Goal: Task Accomplishment & Management: Manage account settings

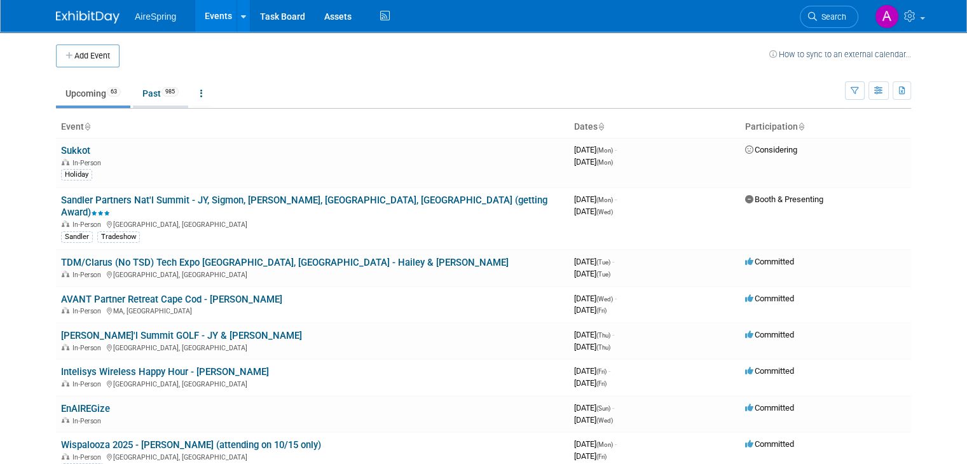
drag, startPoint x: 0, startPoint y: 0, endPoint x: 147, endPoint y: 90, distance: 172.1
click at [147, 90] on link "Past 985" at bounding box center [160, 93] width 55 height 24
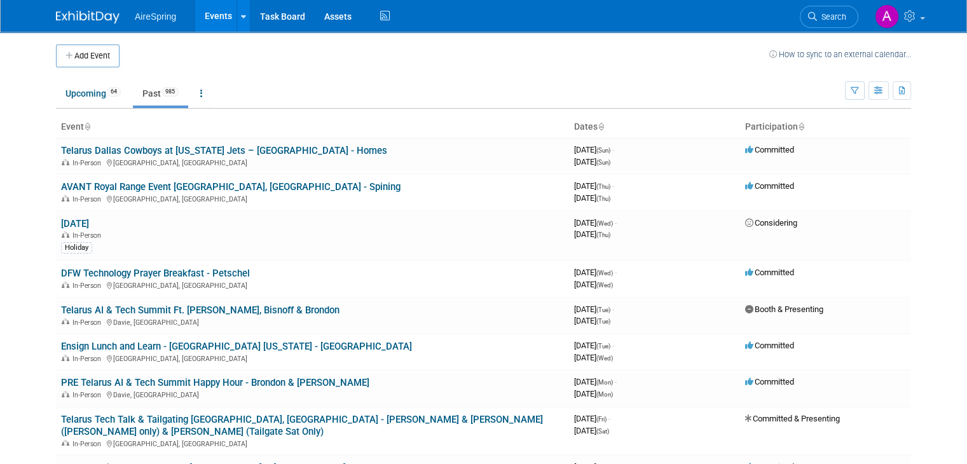
click at [646, 74] on td "Upcoming 64 Past 985 All Events 1049 Past and Upcoming Grouped Annually Events …" at bounding box center [450, 87] width 789 height 41
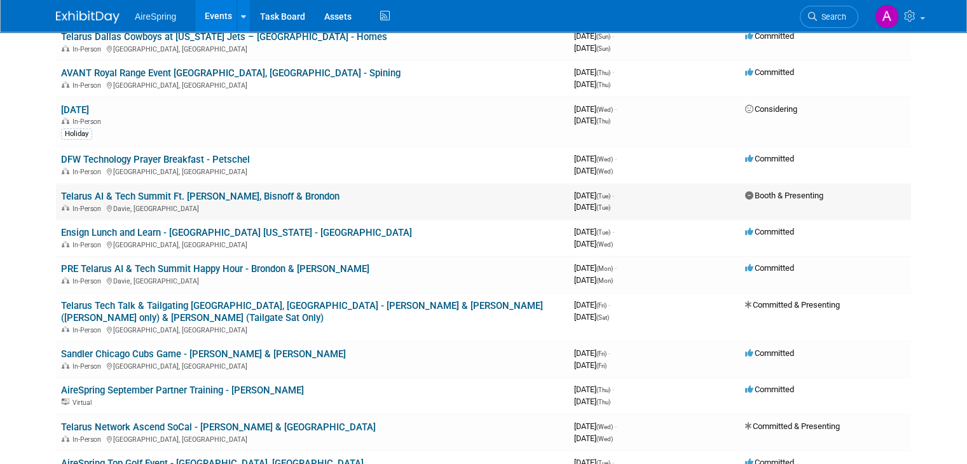
scroll to position [114, 0]
click at [951, 134] on body "AireSpring Events Add Event Bulk Upload Events Shareable Event Boards Recently …" at bounding box center [483, 118] width 967 height 464
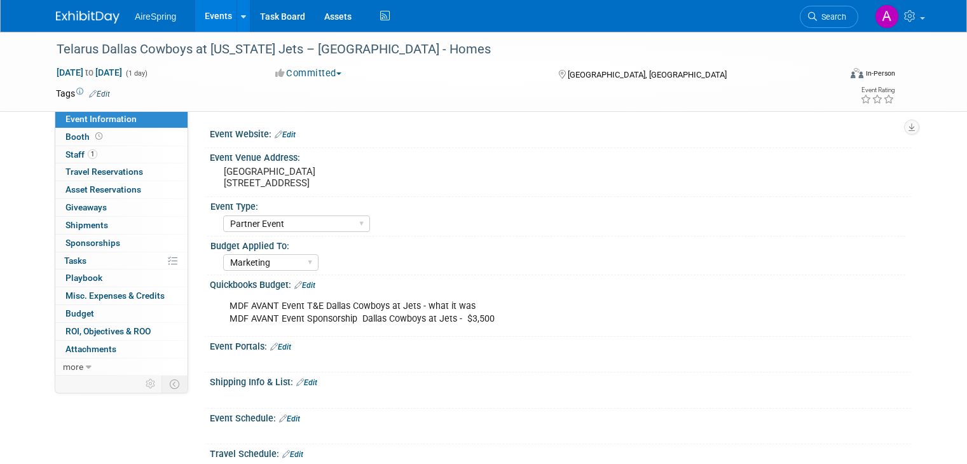
select select "Partner Event"
select select "Marketing"
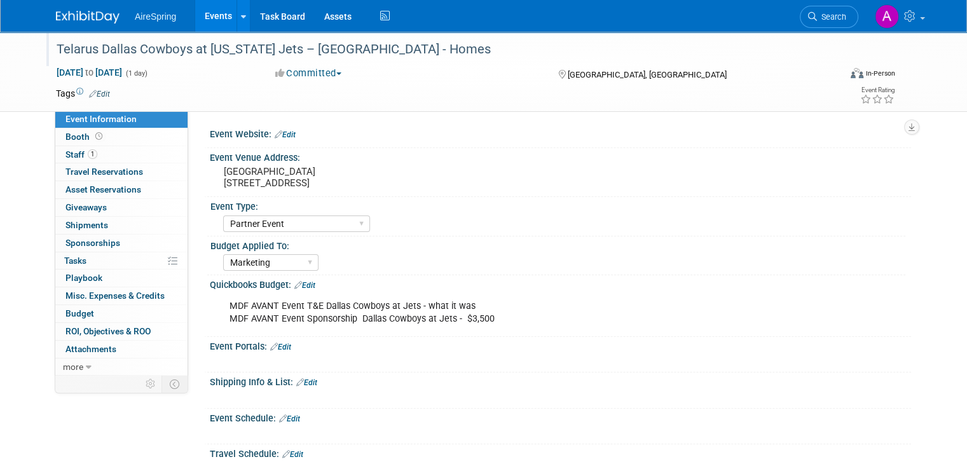
click at [279, 49] on div "Telarus Dallas Cowboys at [US_STATE] Jets – [GEOGRAPHIC_DATA] - Homes" at bounding box center [438, 49] width 772 height 23
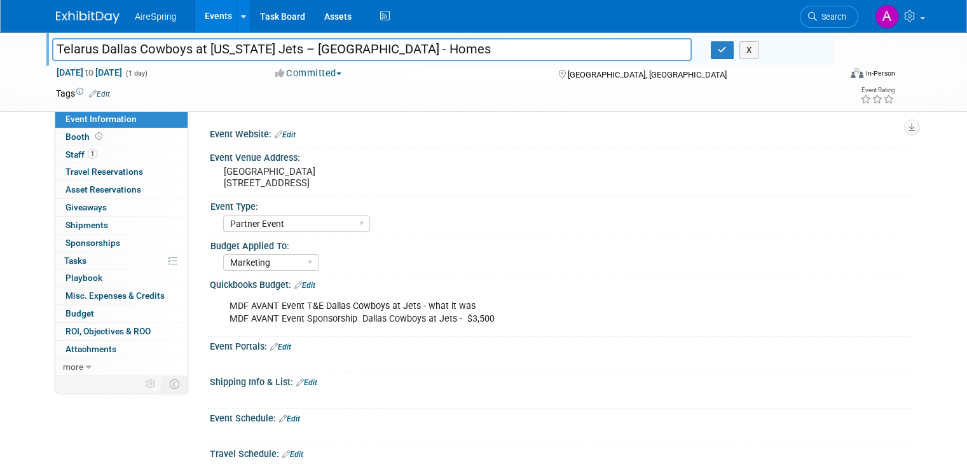
click at [279, 49] on input "Telarus Dallas Cowboys at [US_STATE] Jets – [GEOGRAPHIC_DATA] - Homes" at bounding box center [372, 49] width 640 height 22
drag, startPoint x: 279, startPoint y: 49, endPoint x: 0, endPoint y: 24, distance: 280.3
click at [0, 24] on body "AireSpring Events Add Event Bulk Upload Events Shareable Event Boards Recently …" at bounding box center [483, 232] width 967 height 464
click at [730, 44] on button "button" at bounding box center [722, 50] width 23 height 18
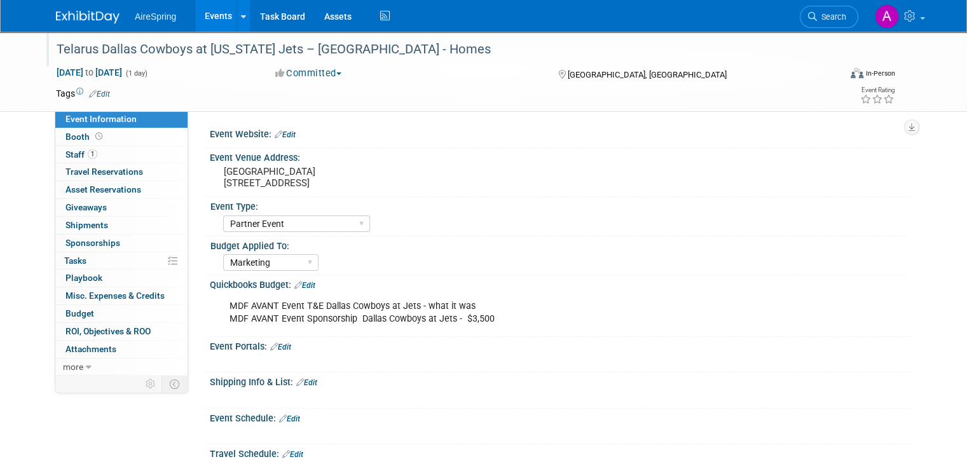
click at [264, 50] on div "Telarus Dallas Cowboys at [US_STATE] Jets – [GEOGRAPHIC_DATA] - Homes" at bounding box center [438, 49] width 772 height 23
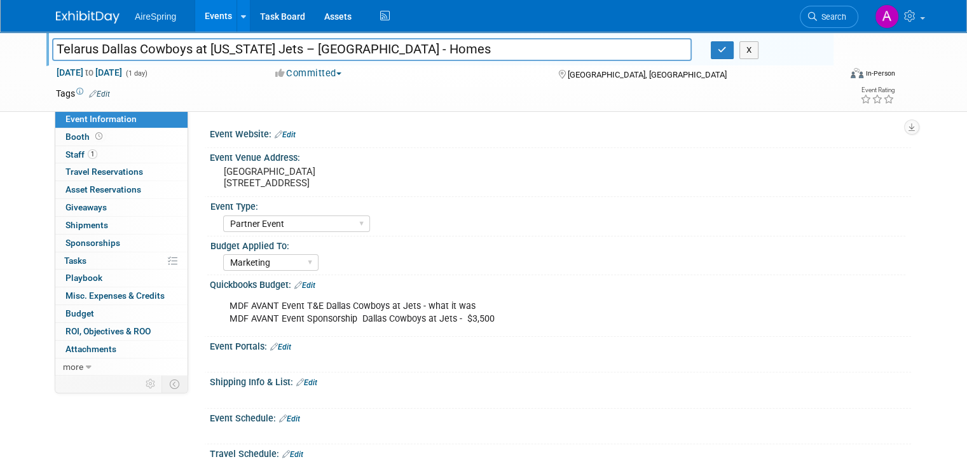
drag, startPoint x: 179, startPoint y: 46, endPoint x: 26, endPoint y: 43, distance: 153.3
click at [26, 43] on div "Telarus Dallas Cowboys at New York Jets – MetLife Stadium - Homes Telarus Dalla…" at bounding box center [483, 72] width 967 height 80
